Goal: Task Accomplishment & Management: Manage account settings

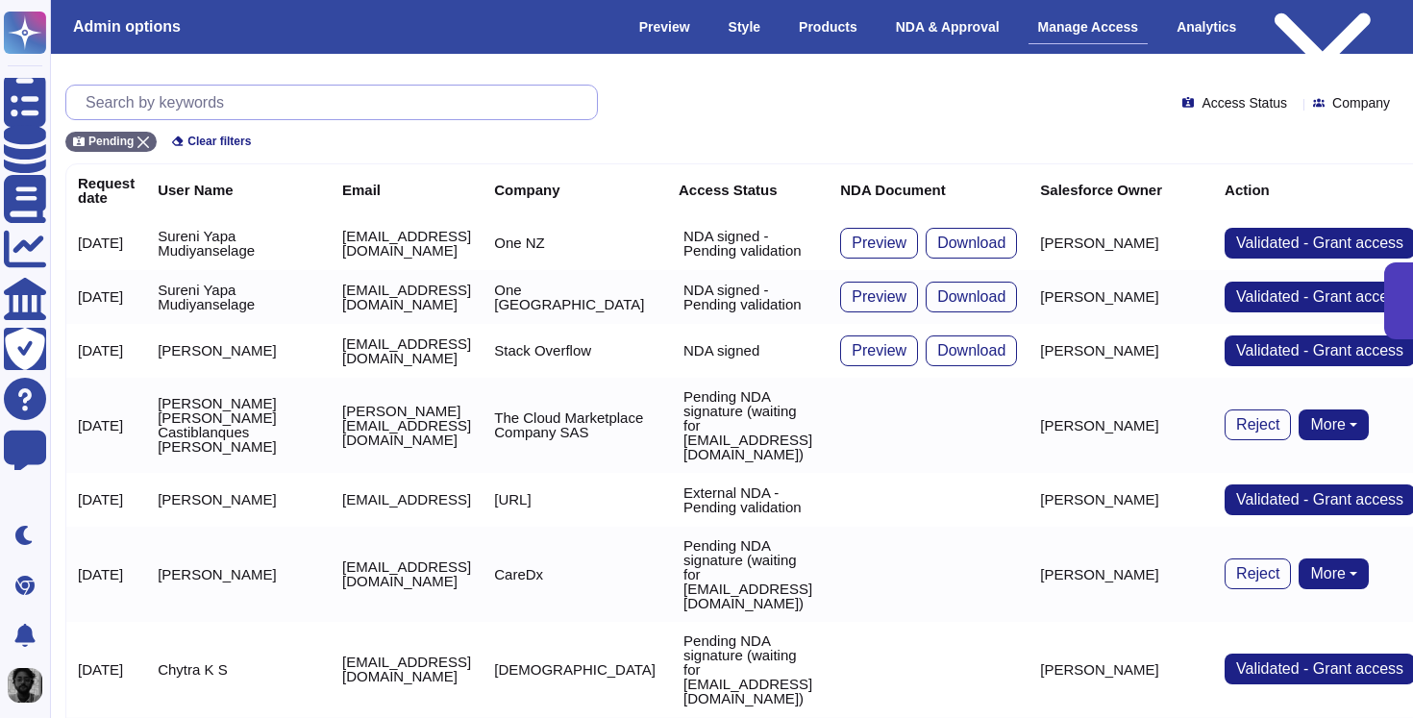
click at [498, 94] on input "text" at bounding box center [336, 103] width 521 height 34
paste input "vince.vanderlaan@kin.com"
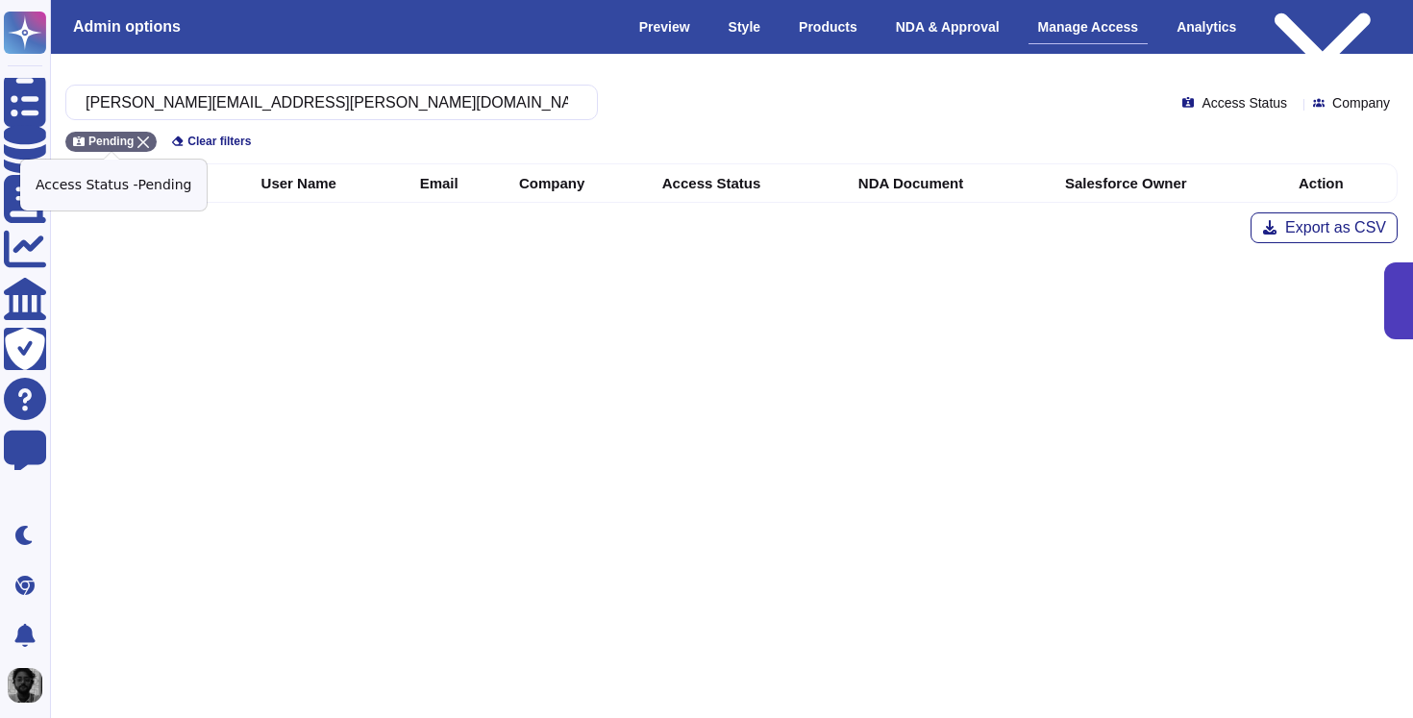
click at [146, 140] on icon at bounding box center [144, 143] width 12 height 12
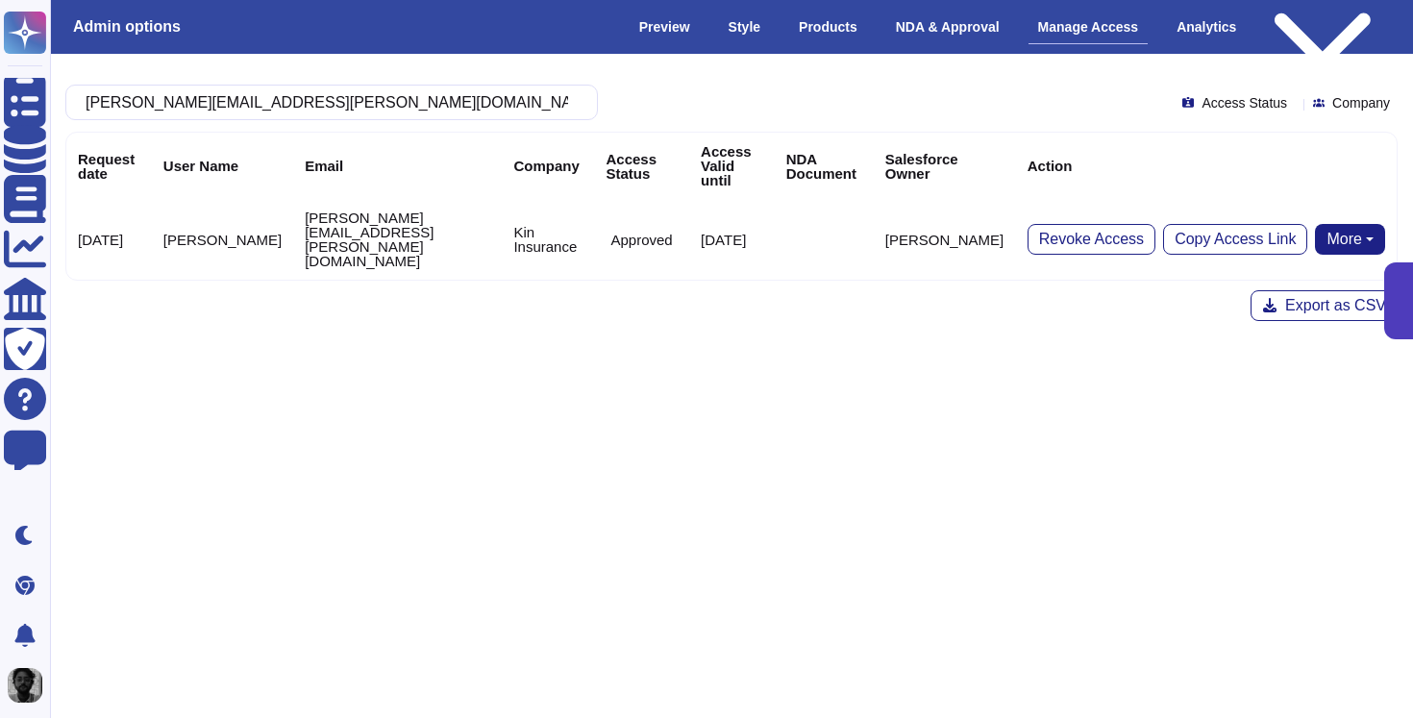
click at [502, 201] on td "Kin Insurance" at bounding box center [548, 239] width 92 height 81
copy td "Kin"
drag, startPoint x: 493, startPoint y: 201, endPoint x: 521, endPoint y: 209, distance: 28.9
click at [521, 209] on td "Kin Insurance" at bounding box center [548, 239] width 92 height 81
click at [502, 205] on td "Kin Insurance" at bounding box center [548, 239] width 92 height 81
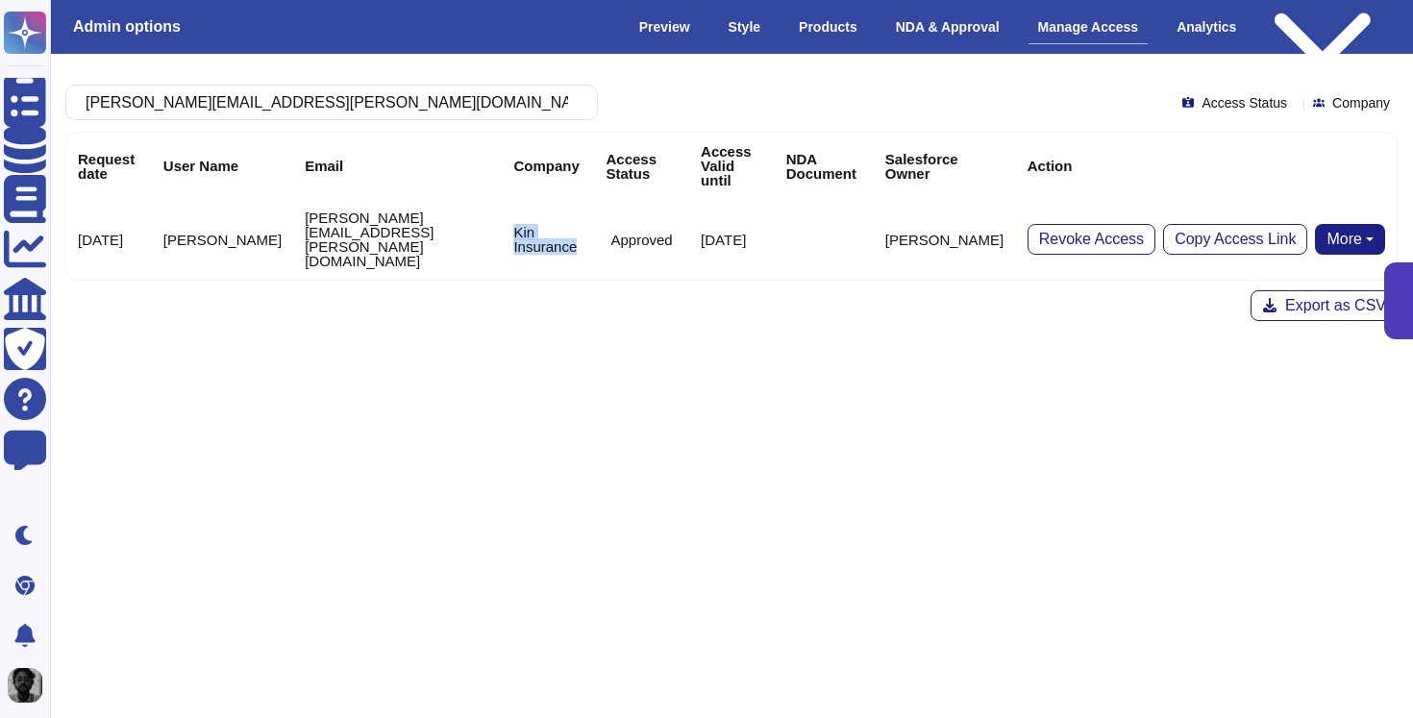
drag, startPoint x: 494, startPoint y: 205, endPoint x: 518, endPoint y: 223, distance: 30.2
click at [518, 223] on td "Kin Insurance" at bounding box center [548, 239] width 92 height 81
click at [181, 205] on td "Vince Vanderlaan" at bounding box center [222, 239] width 141 height 81
copy td "Vince Vanderlaan"
drag, startPoint x: 181, startPoint y: 205, endPoint x: 216, endPoint y: 215, distance: 37.1
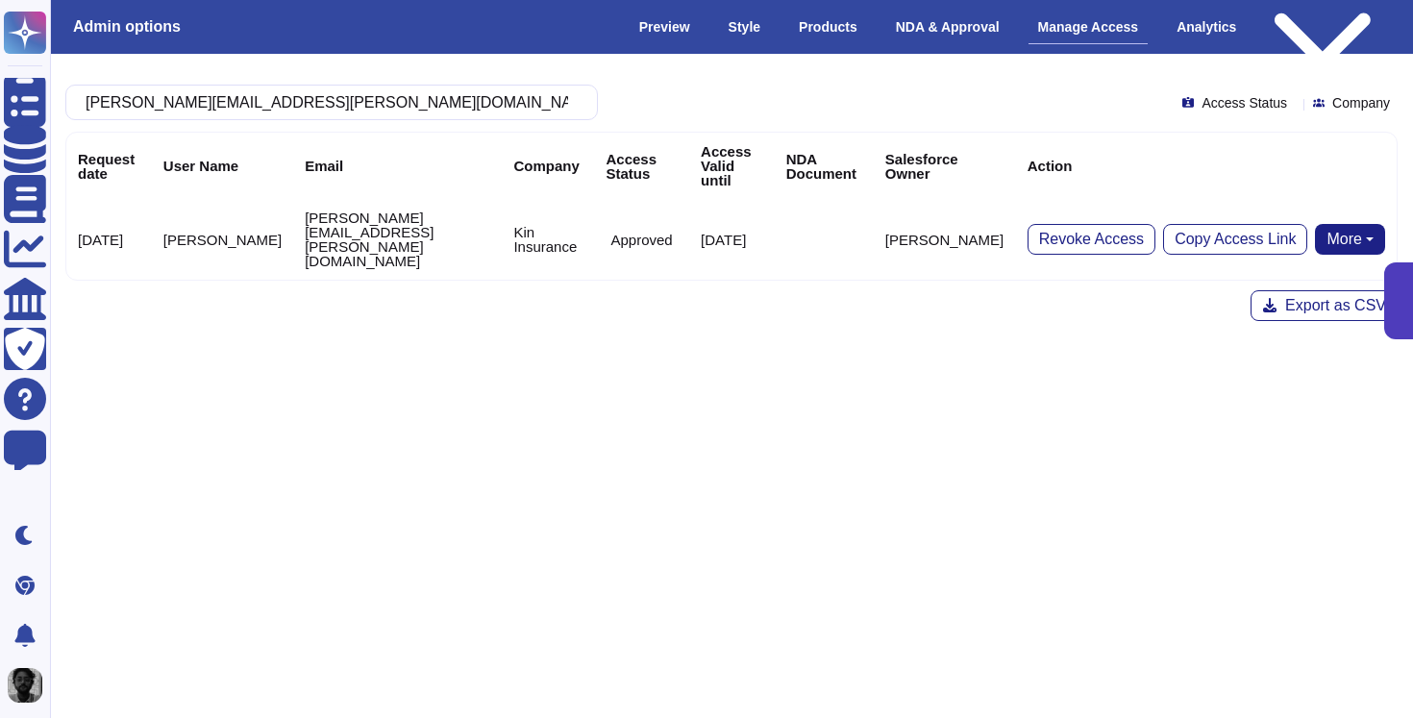
click at [216, 215] on td "Vince Vanderlaan" at bounding box center [222, 239] width 141 height 81
click at [449, 95] on input "vince.vanderlaan@kin.com" at bounding box center [327, 103] width 502 height 34
paste input "braeden.fleming3@caliber"
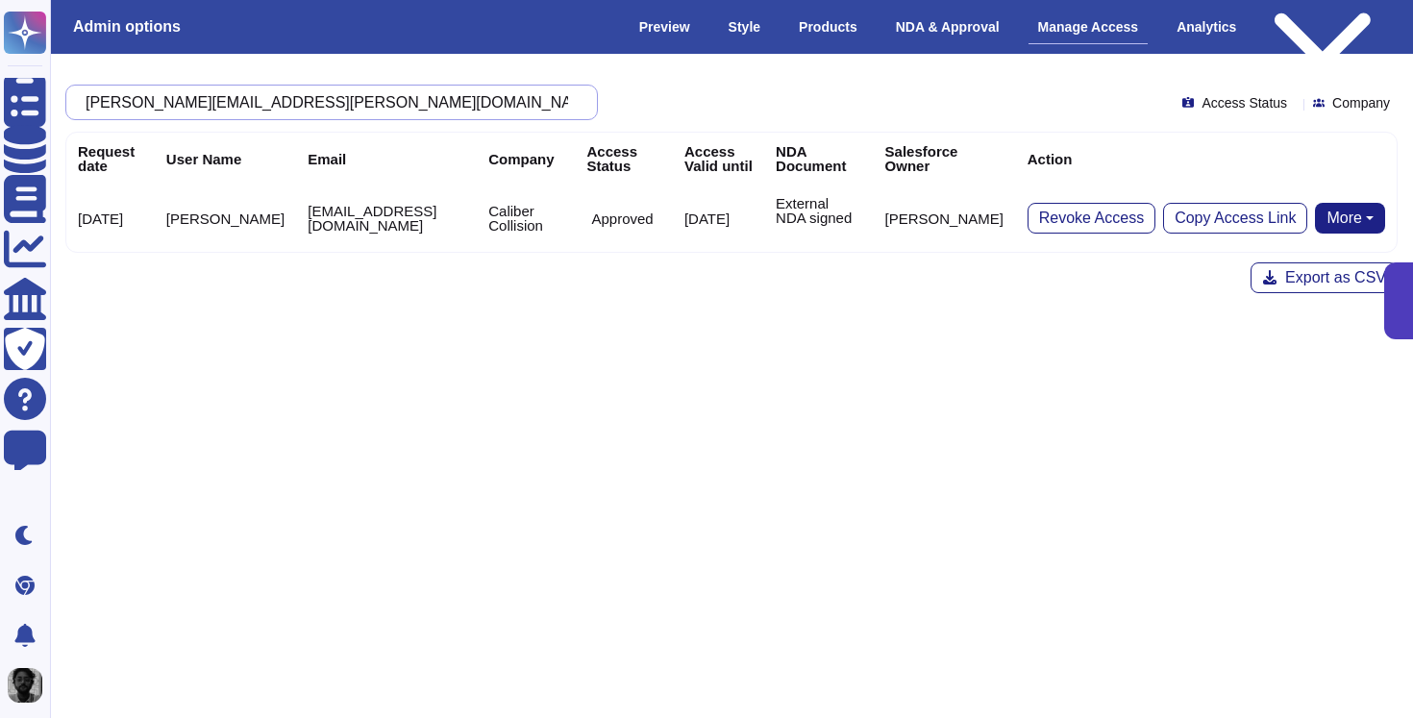
type input "braeden.fleming3@caliber.com"
